Goal: Information Seeking & Learning: Compare options

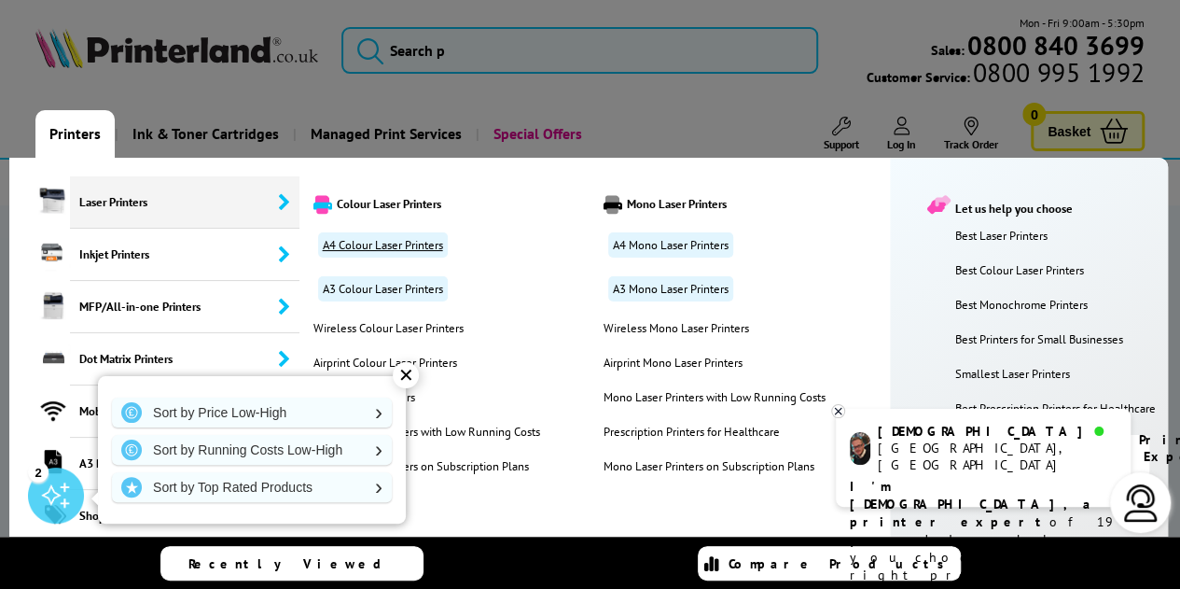
click at [380, 239] on link "A4 Colour Laser Printers" at bounding box center [383, 244] width 130 height 25
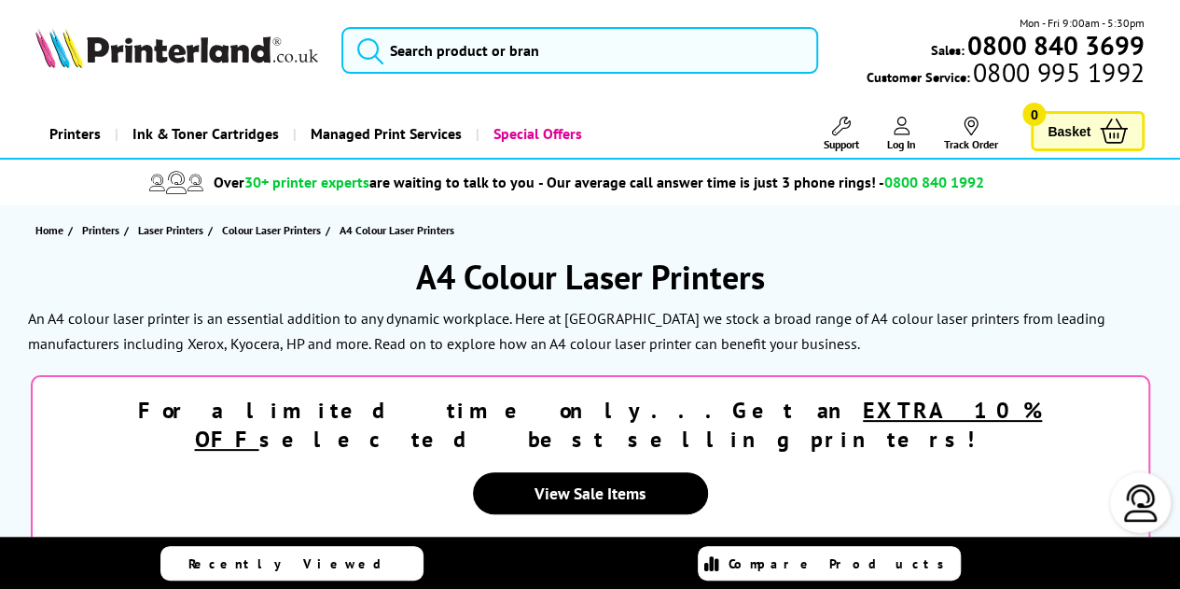
click at [885, 247] on div "Home Printers Laser Printers Colour Laser Printers A4 Colour Laser Printers" at bounding box center [590, 229] width 1180 height 49
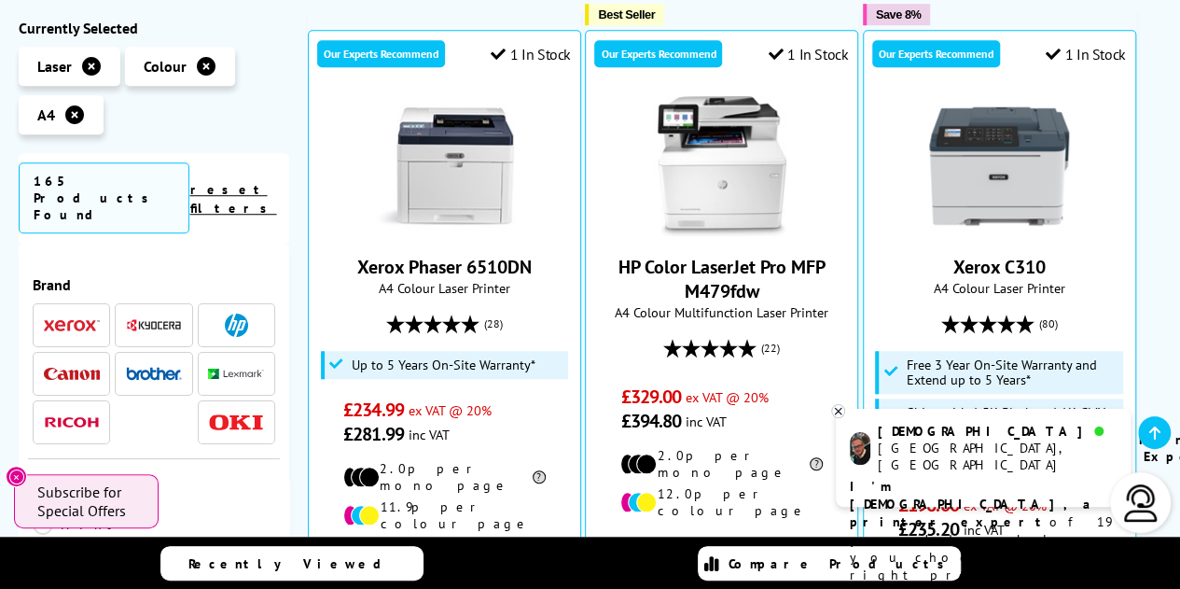
scroll to position [597, 0]
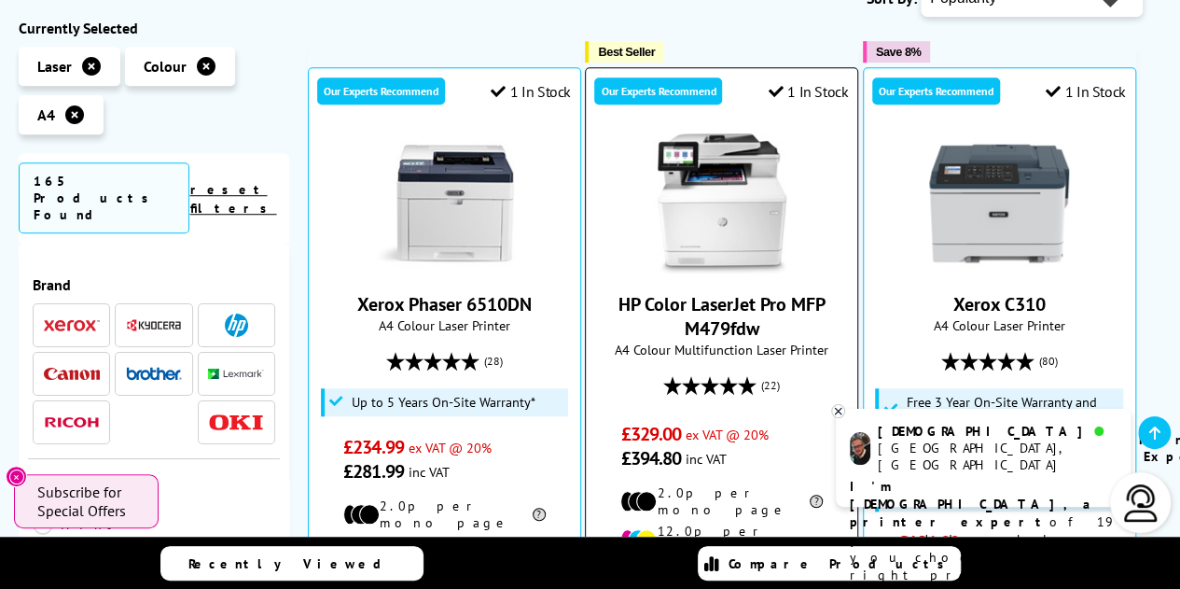
click at [739, 292] on link "HP Color LaserJet Pro MFP M479fdw" at bounding box center [721, 316] width 207 height 48
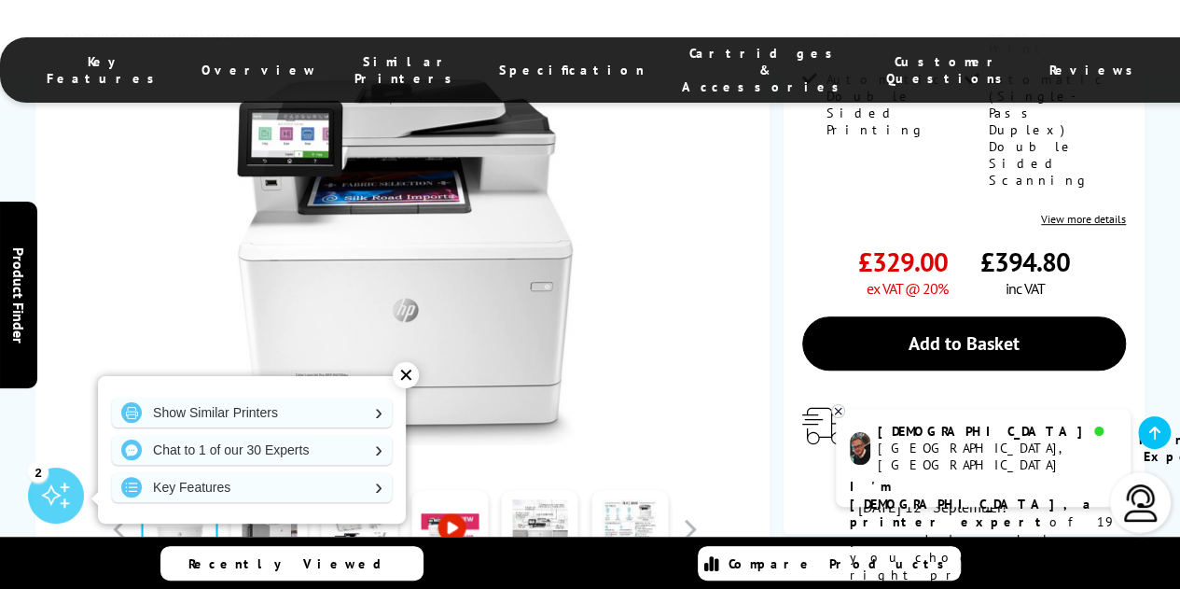
scroll to position [448, 0]
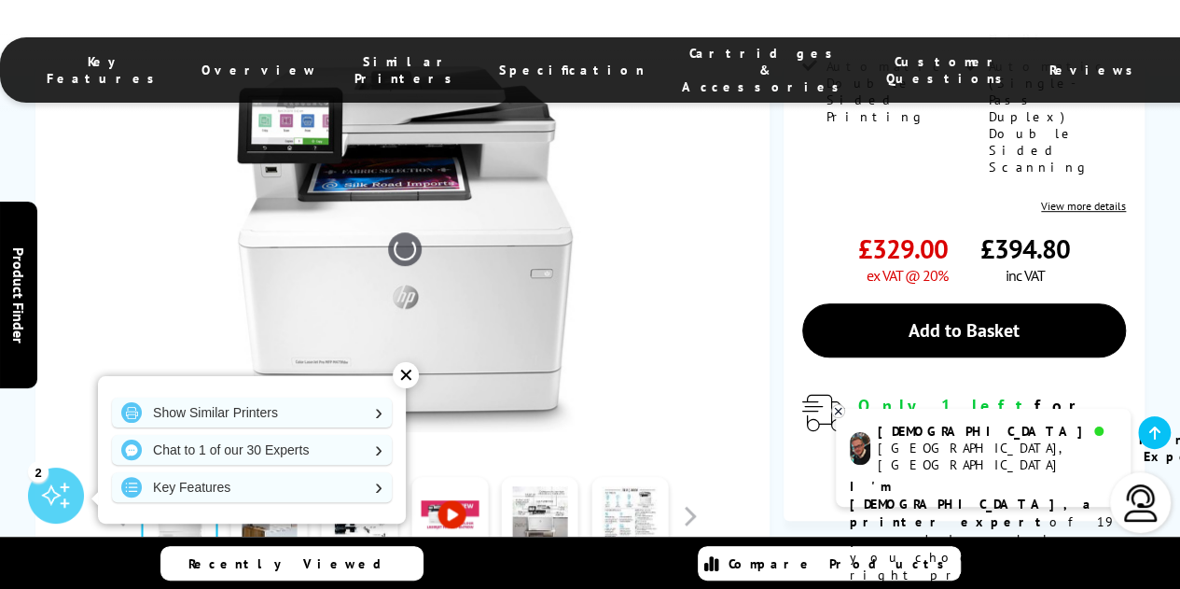
click at [406, 382] on div "✕" at bounding box center [406, 375] width 26 height 26
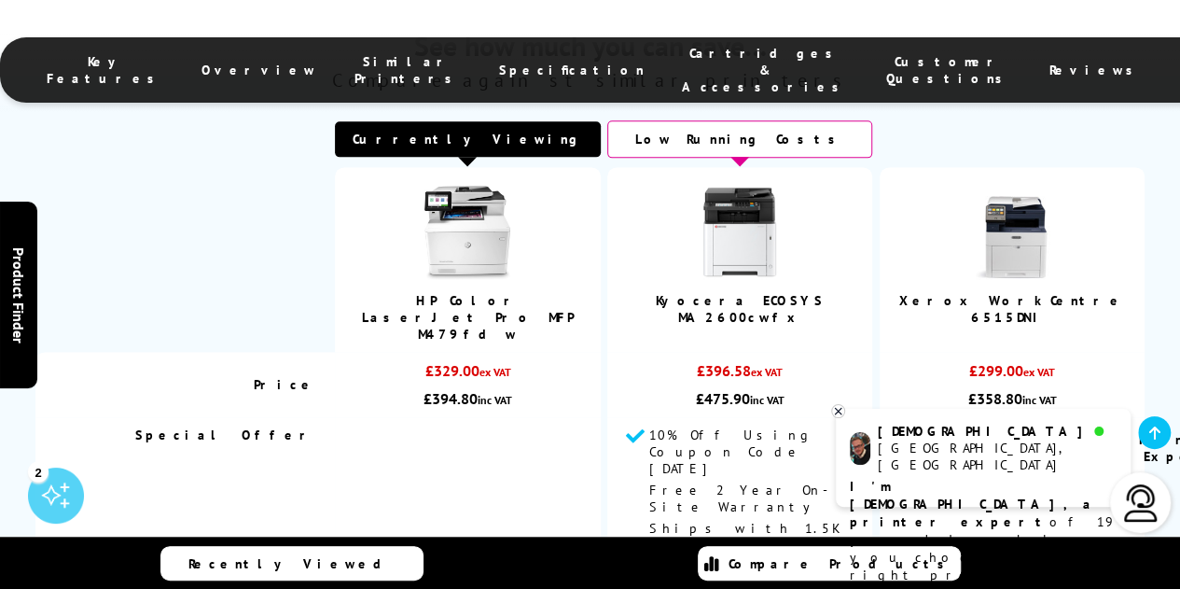
scroll to position [4701, 0]
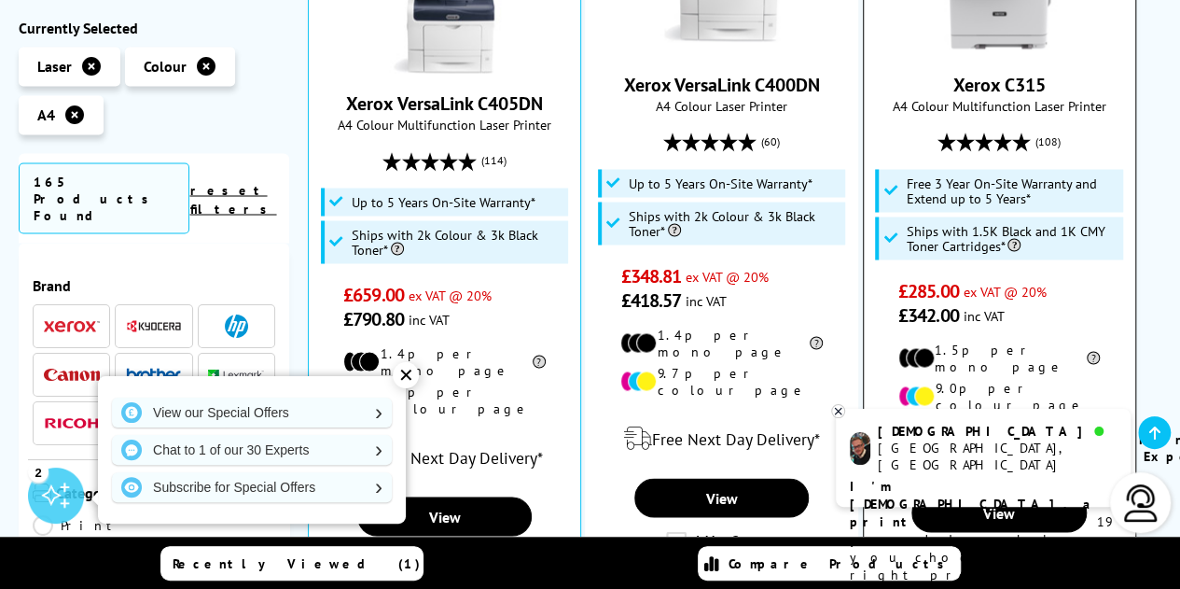
scroll to position [1567, 0]
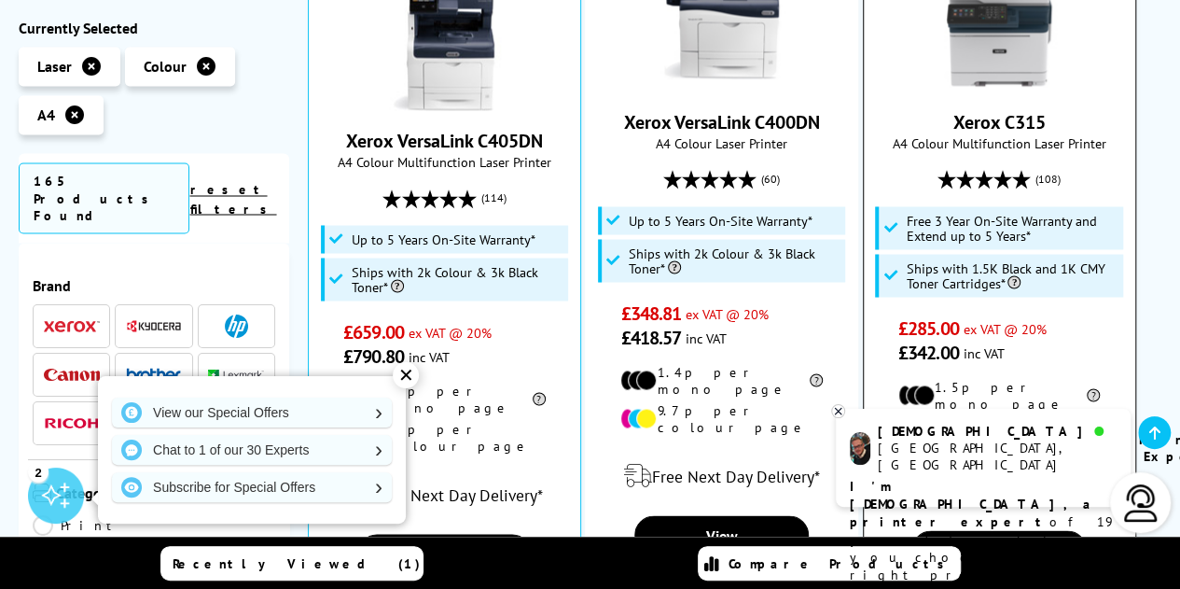
drag, startPoint x: 997, startPoint y: 48, endPoint x: 997, endPoint y: 31, distance: 16.8
click at [997, 31] on div "Xerox C315 A4 Colour Multifunction Laser Printer (108)" at bounding box center [999, 158] width 253 height 412
click at [997, 110] on link "Xerox C315" at bounding box center [999, 122] width 92 height 24
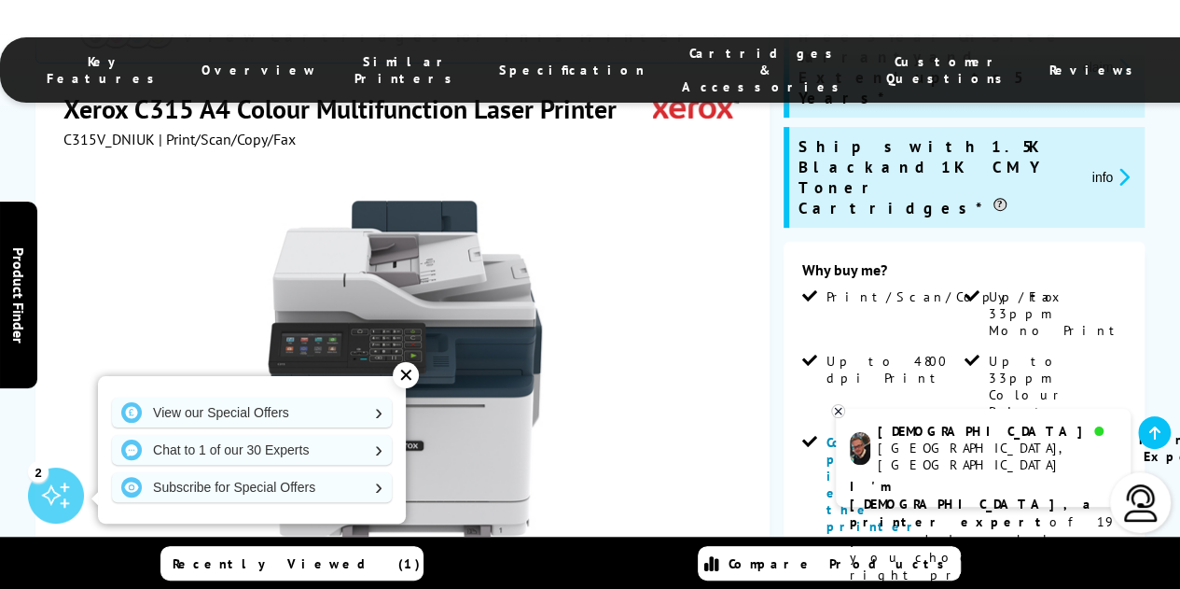
scroll to position [298, 0]
click at [412, 376] on div "✕" at bounding box center [406, 375] width 26 height 26
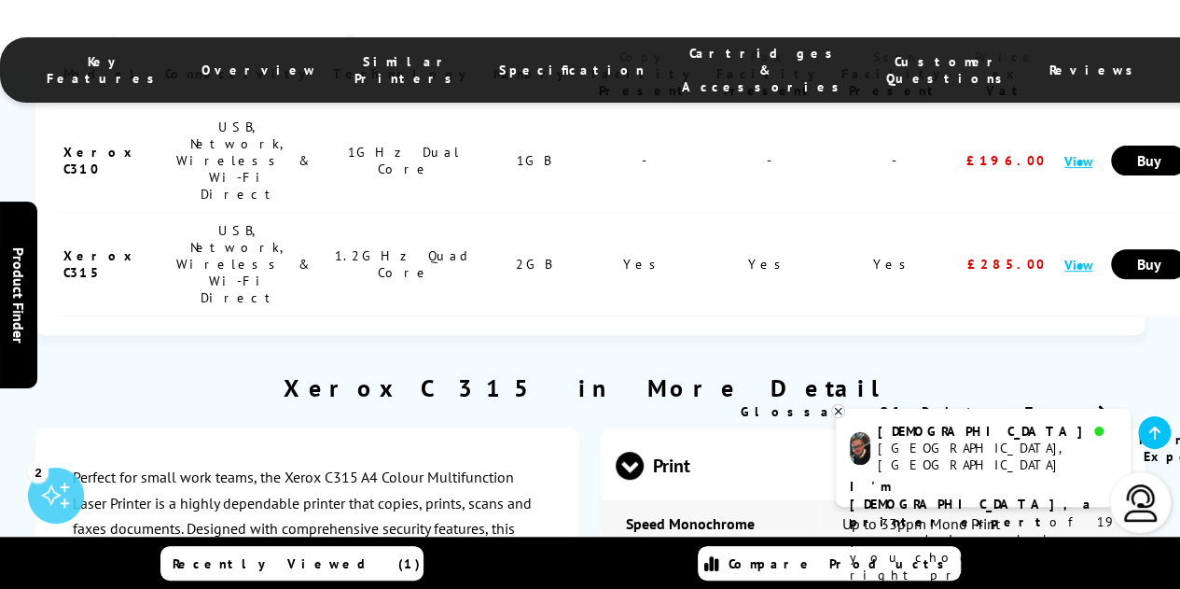
scroll to position [3805, 0]
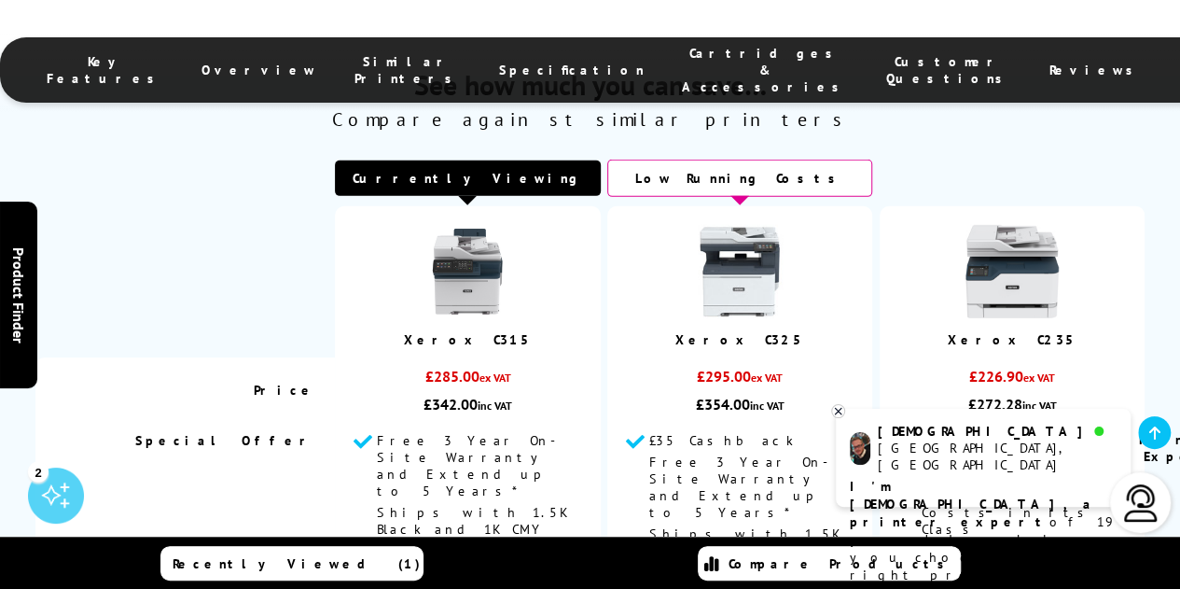
scroll to position [6417, 0]
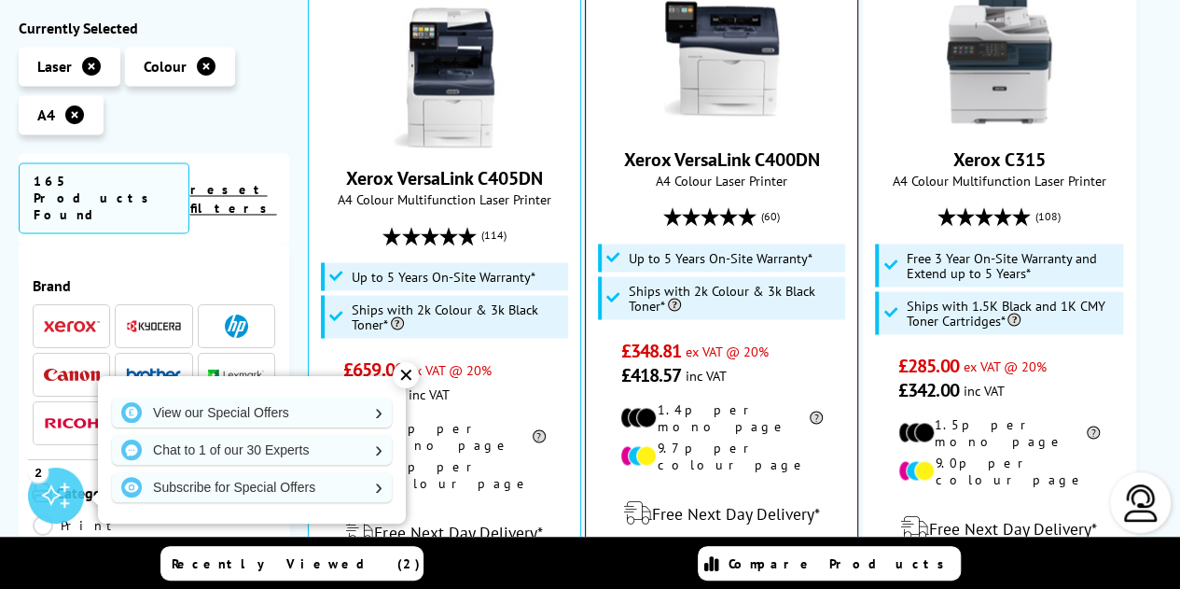
scroll to position [1567, 0]
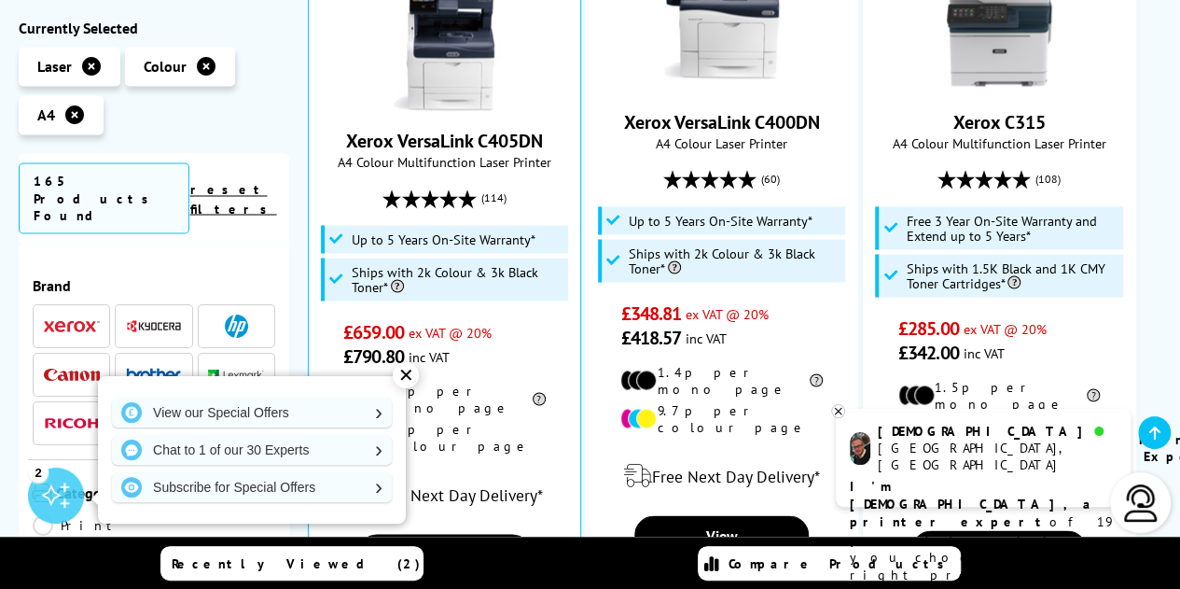
click at [407, 368] on div "✕" at bounding box center [406, 375] width 26 height 26
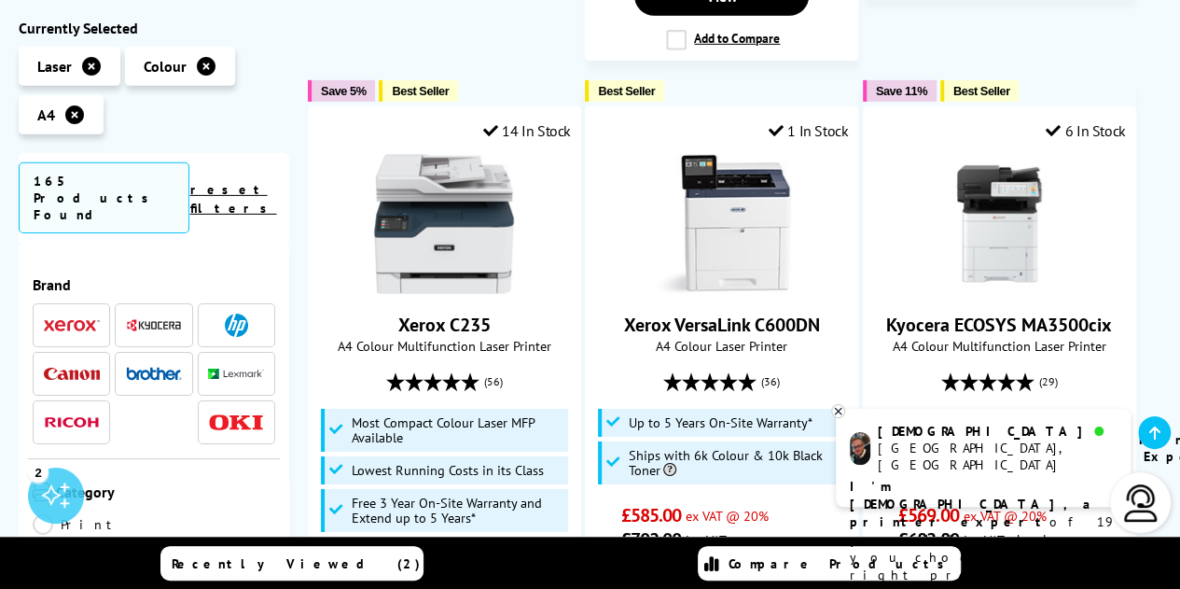
scroll to position [2919, 0]
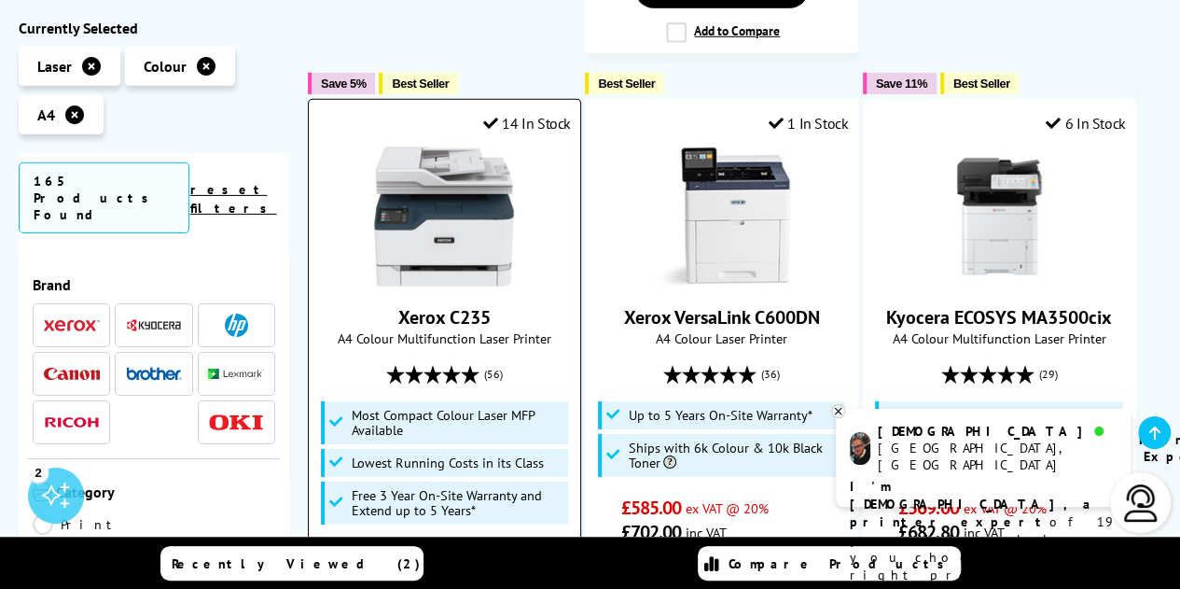
click at [489, 329] on span "A4 Colour Multifunction Laser Printer" at bounding box center [444, 338] width 253 height 18
click at [448, 305] on link "Xerox C235" at bounding box center [444, 317] width 92 height 24
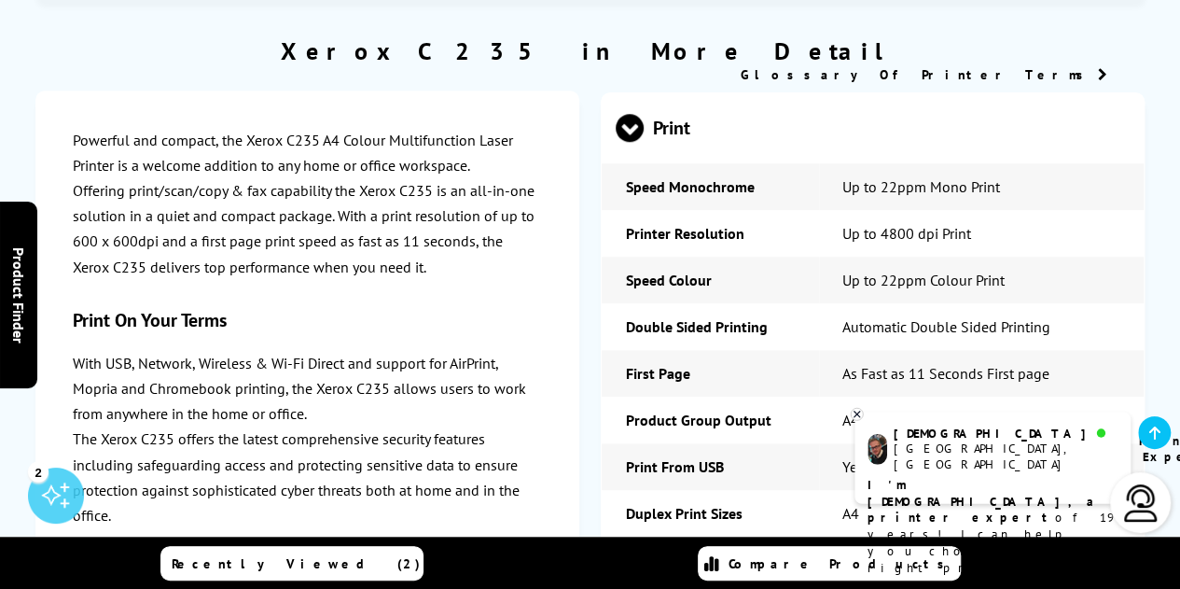
scroll to position [4402, 0]
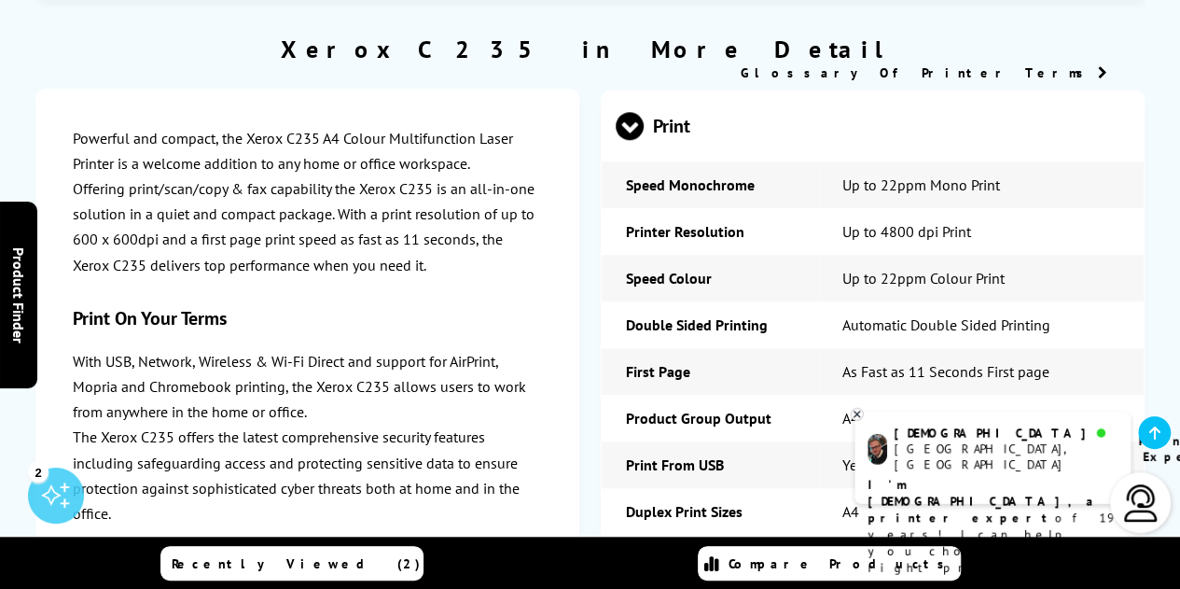
click at [313, 368] on p "With USB, Network, Wireless & Wi-Fi Direct and support for AirPrint, Mopria and…" at bounding box center [307, 387] width 469 height 76
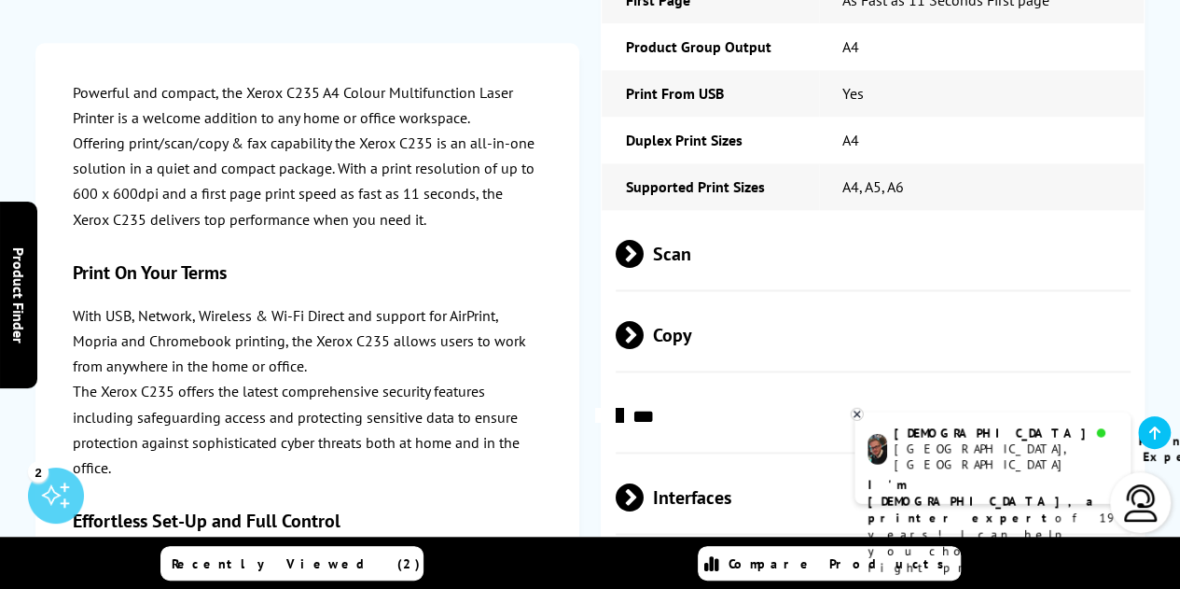
scroll to position [4966, 0]
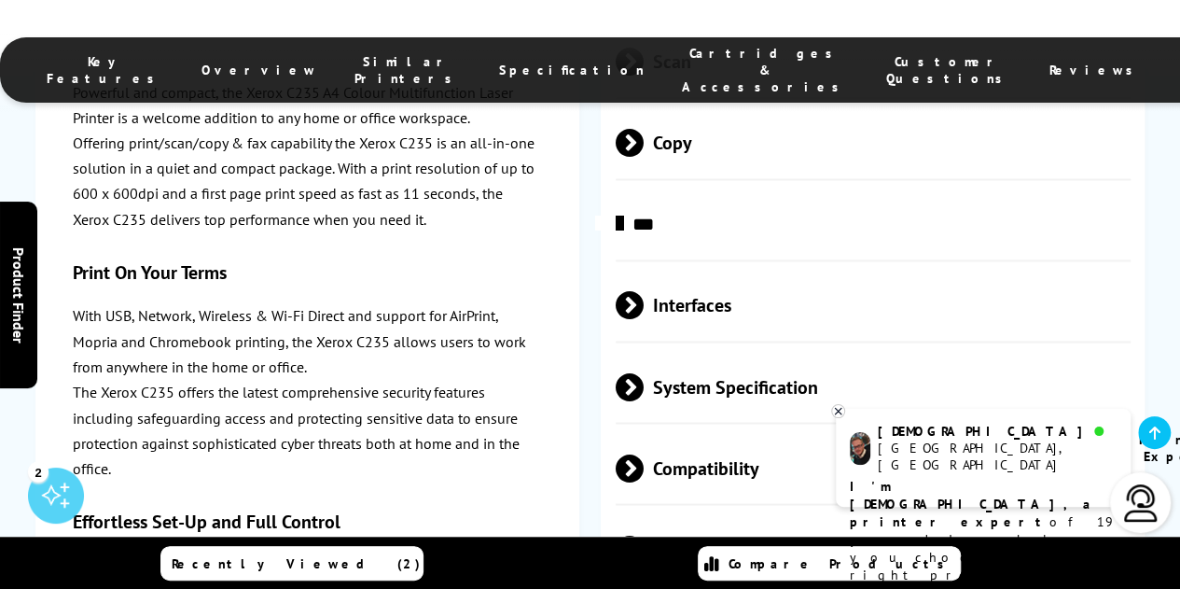
click at [290, 380] on p "The Xerox C235 offers the latest comprehensive security features including safe…" at bounding box center [307, 431] width 469 height 102
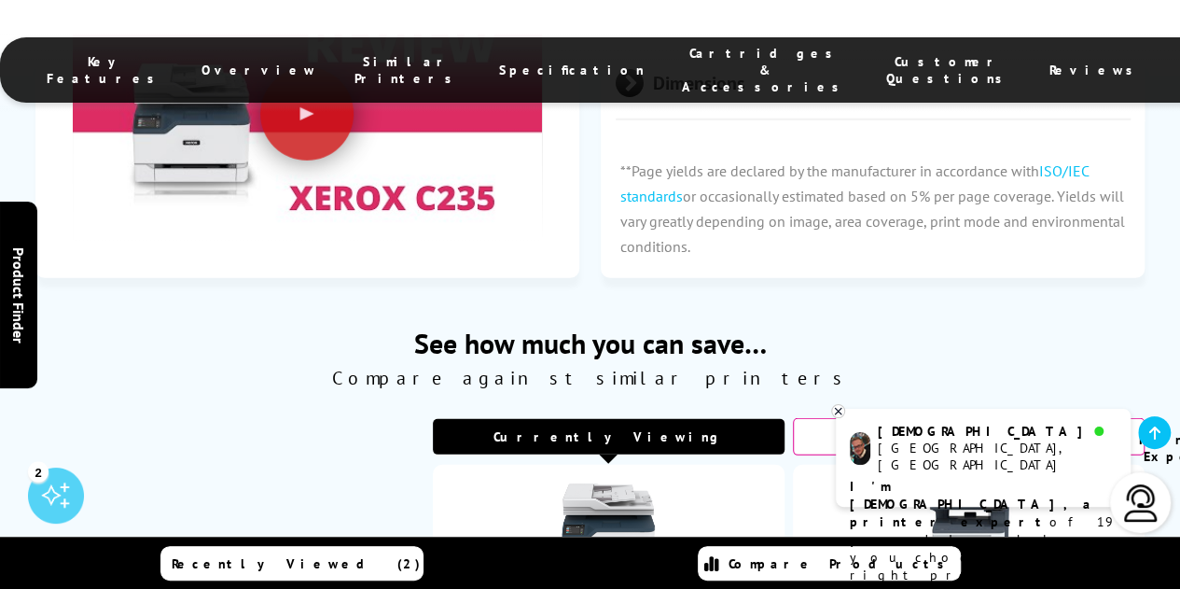
scroll to position [6159, 0]
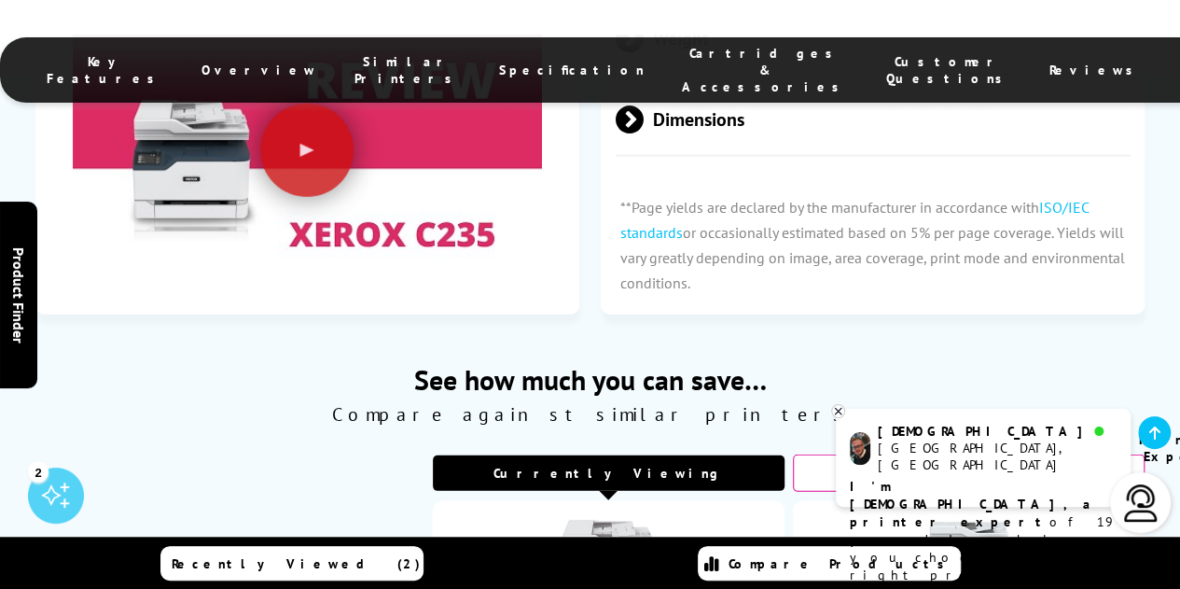
scroll to position [6122, 0]
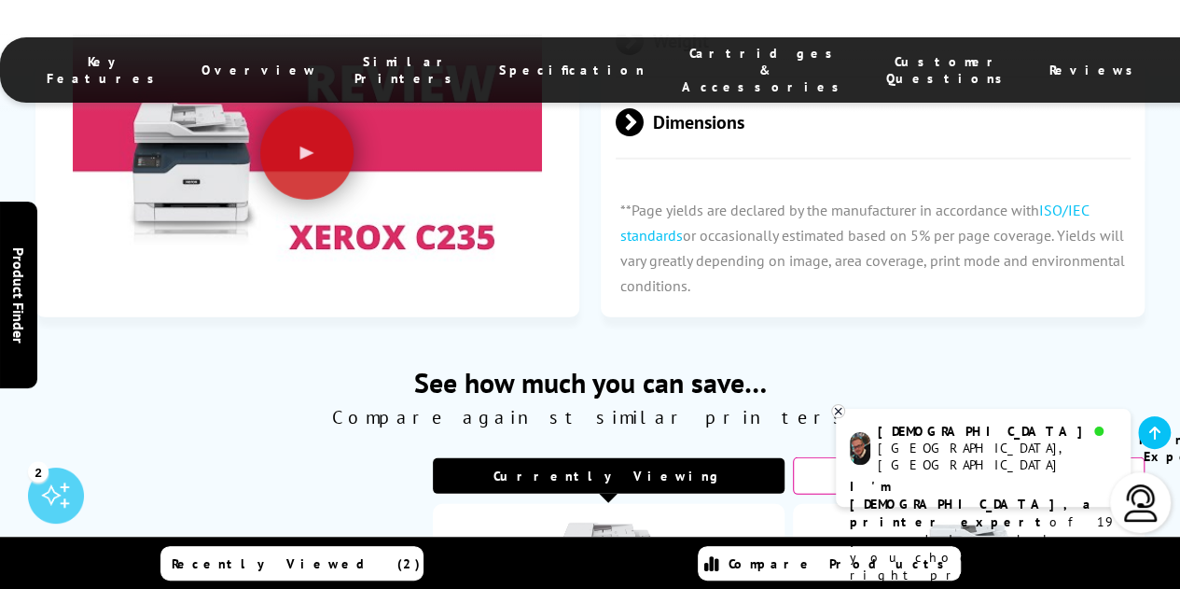
click at [970, 522] on img at bounding box center [968, 568] width 93 height 93
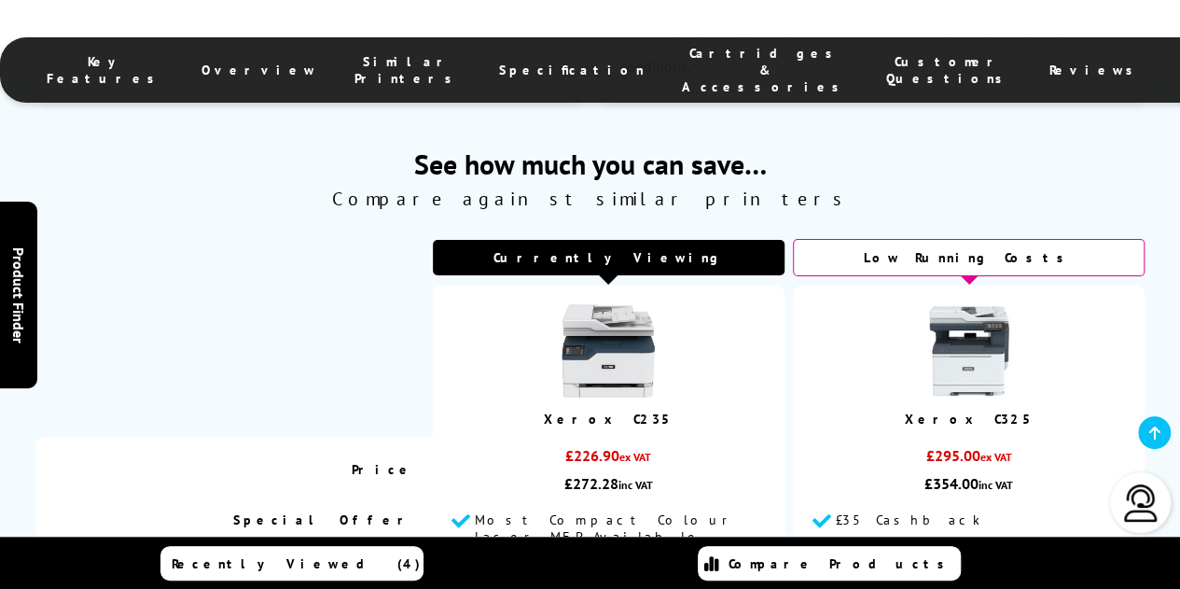
scroll to position [6122, 0]
